Goal: Task Accomplishment & Management: Use online tool/utility

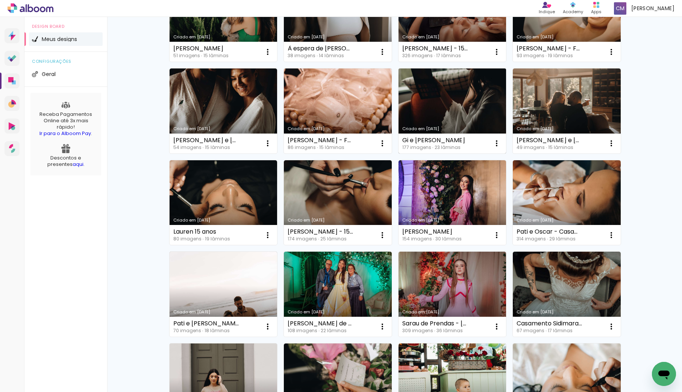
scroll to position [216, 0]
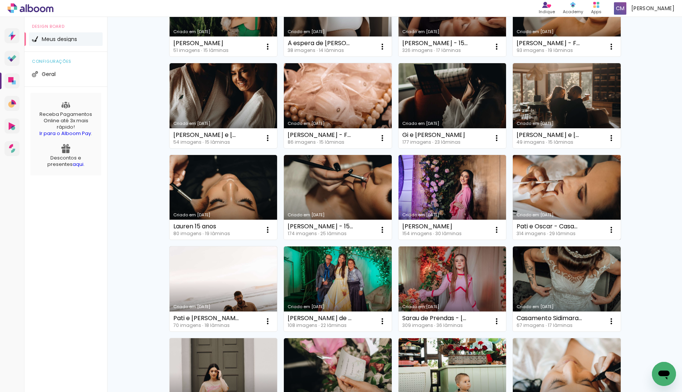
click at [548, 195] on link "Criado em [DATE]" at bounding box center [567, 197] width 108 height 85
